Goal: Task Accomplishment & Management: Complete application form

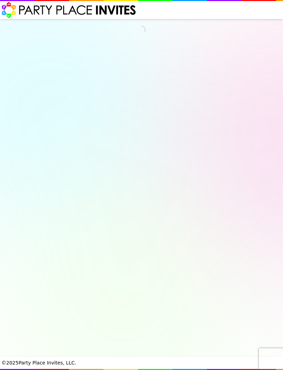
select select "540260"
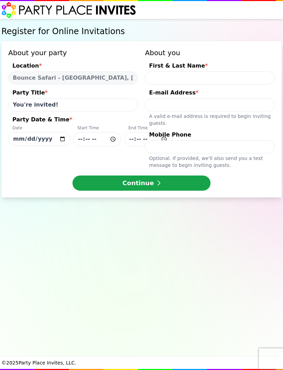
click at [51, 138] on input "[DATE]" at bounding box center [39, 139] width 62 height 14
type input "[DATE]"
click at [95, 138] on input "Party Date & Time * Date [DATE] Start Time End Time" at bounding box center [97, 139] width 48 height 14
type input "13:25"
click at [135, 140] on input "Party Date & Time * Date [DATE] Start Time 13:25 End Time" at bounding box center [148, 139] width 48 height 14
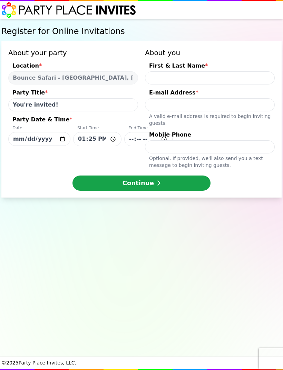
type input "09:25"
click at [107, 139] on input "13:25" at bounding box center [97, 139] width 48 height 14
type input "13:00"
click at [270, 333] on div "Register for Online Invitations About your party Location * Bounce Safari - [GE…" at bounding box center [141, 188] width 283 height 338
click at [139, 140] on input "09:25" at bounding box center [148, 139] width 48 height 14
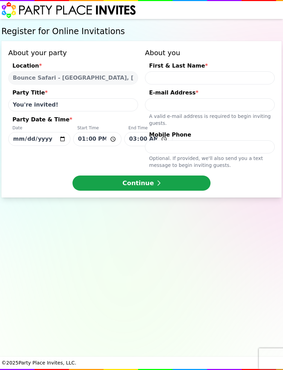
type input "15:00"
click at [58, 177] on div "Continue" at bounding box center [141, 183] width 266 height 15
click at [221, 76] on input "First & Last Name *" at bounding box center [210, 77] width 130 height 13
type input "[PERSON_NAME]"
click at [197, 107] on input "E-mail Address * A valid e-mail address is required to begin inviting guests." at bounding box center [210, 104] width 130 height 13
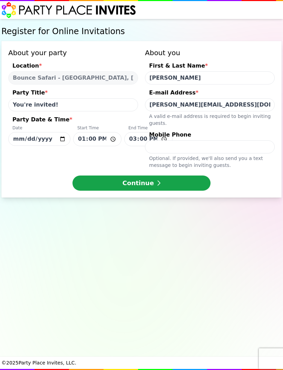
type input "[PERSON_NAME][EMAIL_ADDRESS][DOMAIN_NAME]"
click at [258, 177] on div "Continue" at bounding box center [141, 183] width 266 height 15
click at [221, 145] on input "Mobile Phone Optional. If provided, we ' ll also send you a text message to beg…" at bounding box center [210, 146] width 130 height 13
type input "[PHONE_NUMBER]"
click at [248, 185] on div "Continue" at bounding box center [141, 183] width 266 height 15
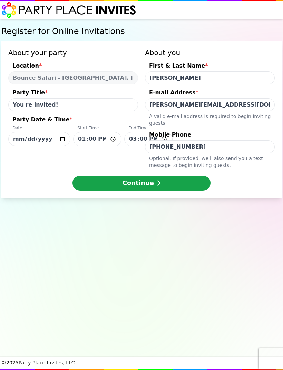
click at [157, 183] on icon "submit" at bounding box center [158, 183] width 3 height 5
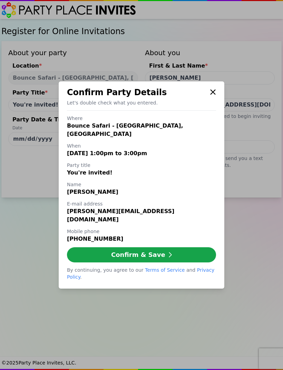
click at [212, 95] on icon at bounding box center [212, 91] width 5 height 5
